Goal: Task Accomplishment & Management: Manage account settings

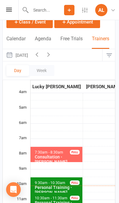
click at [52, 52] on icon "button" at bounding box center [48, 54] width 7 height 7
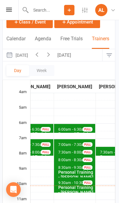
scroll to position [0, 196]
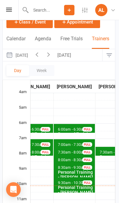
click at [71, 142] on span "7:00am - 7:30am" at bounding box center [72, 144] width 29 height 4
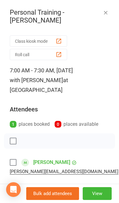
click at [109, 11] on button "button" at bounding box center [105, 12] width 7 height 7
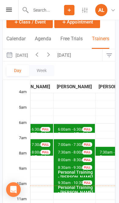
click at [31, 57] on button "[DATE]" at bounding box center [17, 55] width 28 height 12
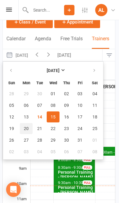
click at [27, 128] on span "20" at bounding box center [26, 128] width 5 height 5
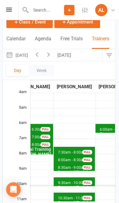
click at [70, 150] on span "7:30am - 8:00am" at bounding box center [72, 152] width 29 height 4
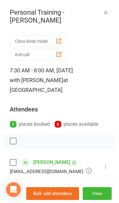
click at [109, 13] on button "button" at bounding box center [105, 12] width 7 height 7
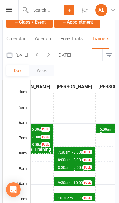
click at [68, 150] on span "7:30am - 8:00am" at bounding box center [72, 152] width 29 height 4
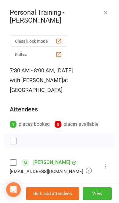
click at [98, 193] on button "View" at bounding box center [97, 193] width 29 height 13
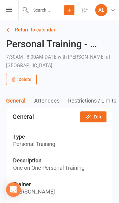
click at [14, 81] on icon "button" at bounding box center [13, 79] width 5 height 5
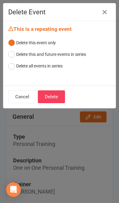
click at [54, 90] on button "Delete" at bounding box center [51, 96] width 27 height 13
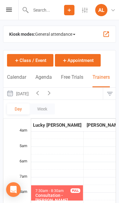
click at [23, 97] on button "[DATE]" at bounding box center [17, 94] width 28 height 12
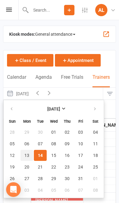
click at [26, 157] on span "13" at bounding box center [26, 155] width 5 height 5
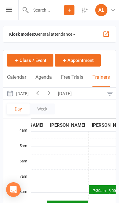
scroll to position [0, 203]
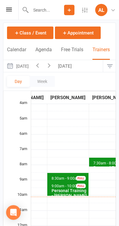
click at [32, 65] on button "[DATE]" at bounding box center [17, 66] width 28 height 12
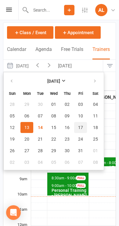
click at [77, 128] on button "17" at bounding box center [80, 127] width 13 height 11
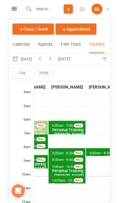
scroll to position [38, 0]
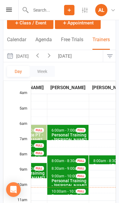
click at [27, 56] on button "[DATE]" at bounding box center [17, 56] width 28 height 12
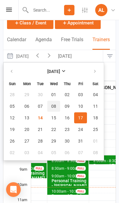
click at [57, 105] on button "08" at bounding box center [53, 106] width 13 height 11
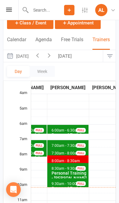
click at [76, 56] on button "[DATE]" at bounding box center [65, 56] width 21 height 12
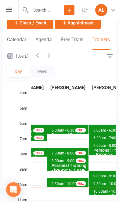
click at [55, 58] on button "button" at bounding box center [49, 56] width 12 height 12
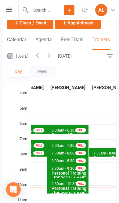
click at [51, 128] on span "6:00am - 6:30am" at bounding box center [65, 130] width 29 height 4
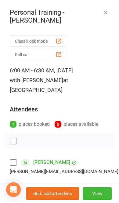
click at [106, 13] on icon "button" at bounding box center [105, 12] width 6 height 6
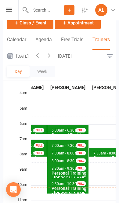
click at [47, 140] on span "7:00am - 7:30am Personal Training - [PERSON_NAME] FULL" at bounding box center [67, 144] width 41 height 9
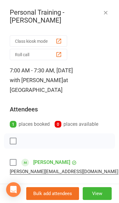
click at [99, 193] on button "View" at bounding box center [97, 193] width 29 height 13
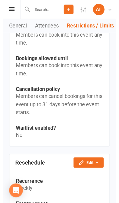
scroll to position [518, 0]
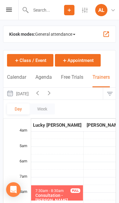
click at [52, 90] on icon "button" at bounding box center [49, 92] width 7 height 7
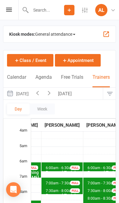
scroll to position [0, 180]
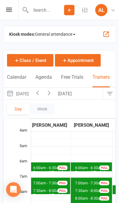
click at [80, 181] on span "7:00am - 7:30am" at bounding box center [89, 183] width 29 height 4
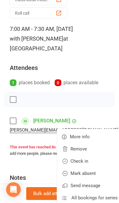
scroll to position [42, 0]
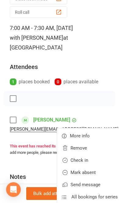
click at [108, 106] on div "Class kiosk mode Roll call 7:00 AM - 7:30 AM, [DATE] with [PERSON_NAME] at Leic…" at bounding box center [59, 119] width 119 height 256
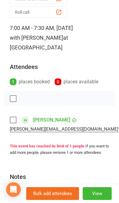
click at [100, 197] on button "View" at bounding box center [97, 193] width 29 height 13
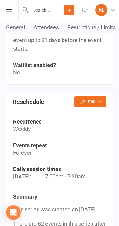
scroll to position [601, 0]
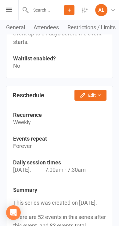
click at [100, 93] on icon "button" at bounding box center [99, 95] width 4 height 4
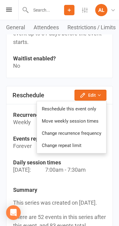
click at [88, 103] on link "Reschedule this event only" at bounding box center [71, 109] width 69 height 12
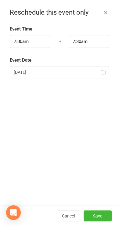
click at [83, 69] on div at bounding box center [59, 72] width 99 height 12
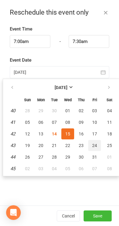
click at [96, 144] on span "24" at bounding box center [94, 145] width 5 height 5
type input "[DATE]"
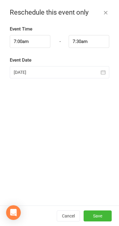
scroll to position [615, 0]
click at [100, 203] on button "Save" at bounding box center [98, 215] width 28 height 11
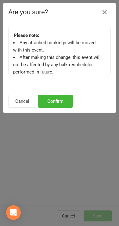
click at [68, 99] on button "Confirm" at bounding box center [55, 101] width 35 height 13
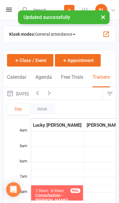
click at [26, 95] on button "[DATE]" at bounding box center [17, 94] width 28 height 12
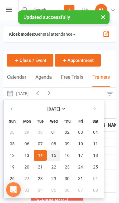
click at [57, 155] on button "15" at bounding box center [53, 155] width 13 height 11
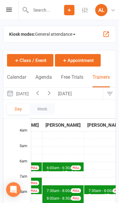
scroll to position [0, 208]
